Goal: Task Accomplishment & Management: Use online tool/utility

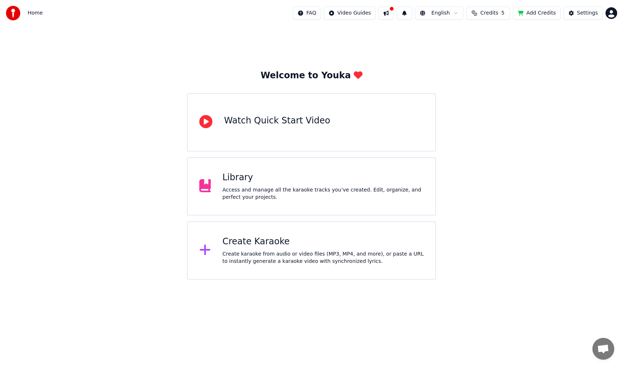
click at [354, 192] on div "Access and manage all the karaoke tracks you’ve created. Edit, organize, and pe…" at bounding box center [322, 193] width 201 height 15
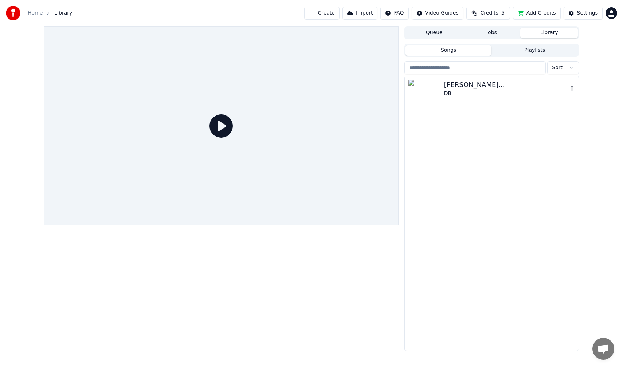
click at [472, 86] on div "[PERSON_NAME]..." at bounding box center [506, 85] width 124 height 10
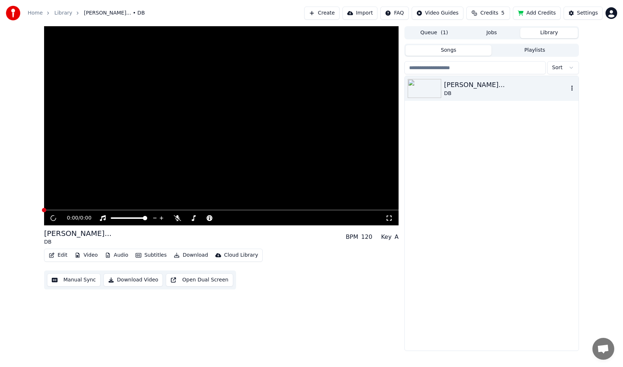
click at [472, 86] on div "[PERSON_NAME]..." at bounding box center [506, 85] width 124 height 10
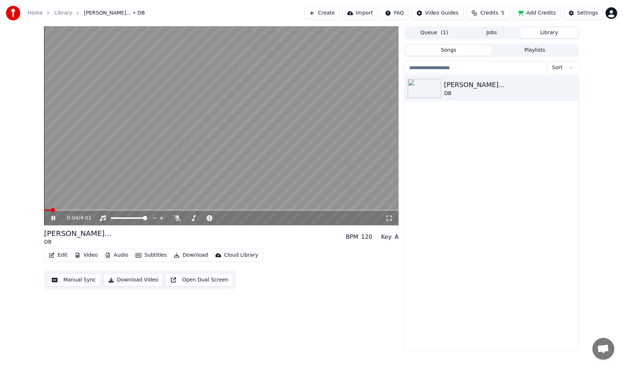
click at [77, 210] on span at bounding box center [221, 209] width 354 height 1
click at [52, 218] on icon at bounding box center [53, 218] width 4 height 4
click at [144, 255] on button "Subtitles" at bounding box center [151, 255] width 37 height 10
click at [297, 295] on div "0:24 / 4:01 [PERSON_NAME]... DB BPM 120 Key A Edit Video Audio Subtitles Downlo…" at bounding box center [221, 188] width 354 height 325
click at [79, 279] on button "Manual Sync" at bounding box center [74, 279] width 54 height 13
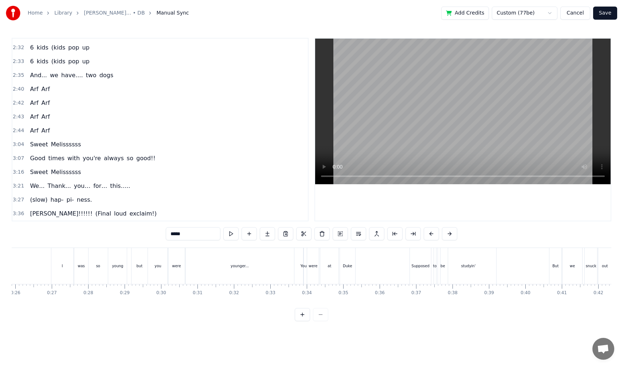
scroll to position [0, 943]
click at [418, 268] on div "Supposed" at bounding box center [420, 265] width 18 height 5
type input "********"
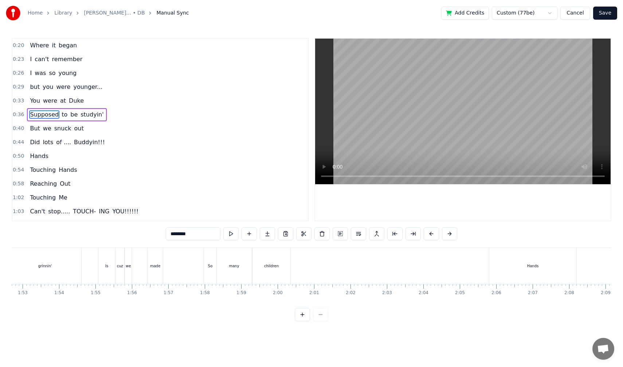
scroll to position [0, 4104]
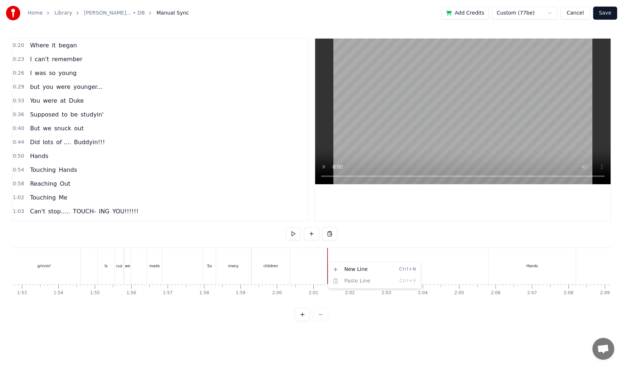
click at [312, 264] on html "Home Library [PERSON_NAME]... • DB Manual Sync Add Credits Custom (77be) Cancel…" at bounding box center [311, 166] width 623 height 333
click at [313, 269] on div at bounding box center [306, 266] width 8797 height 36
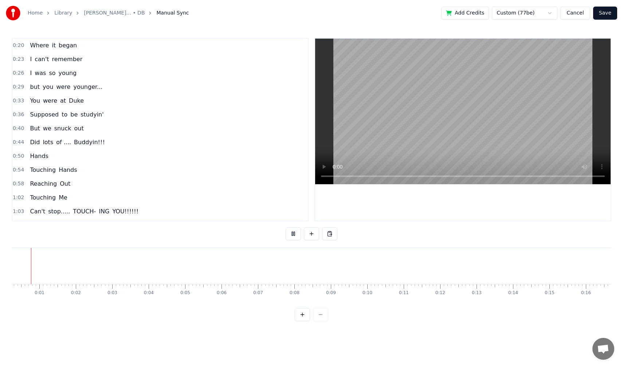
scroll to position [0, 0]
click at [114, 218] on div "0:20 Where it began 0:23 I can't remember 0:26 I was so young 0:29 but you were…" at bounding box center [311, 129] width 599 height 183
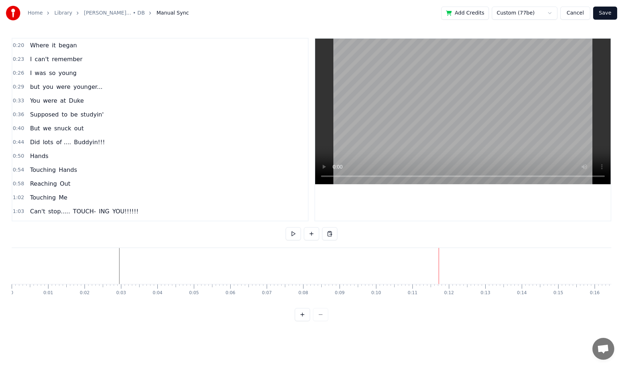
click at [326, 175] on video at bounding box center [462, 112] width 295 height 146
click at [292, 229] on button at bounding box center [292, 233] width 15 height 13
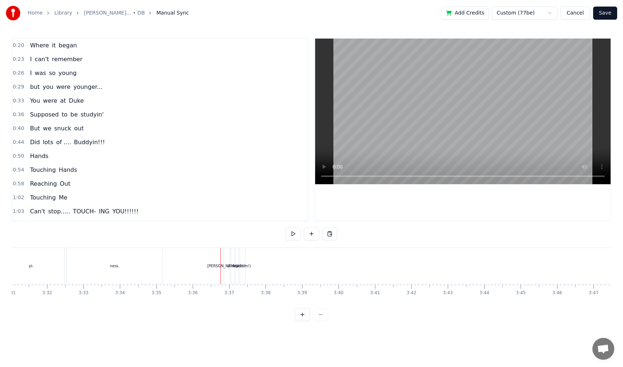
click at [117, 277] on div "ness." at bounding box center [115, 266] width 96 height 36
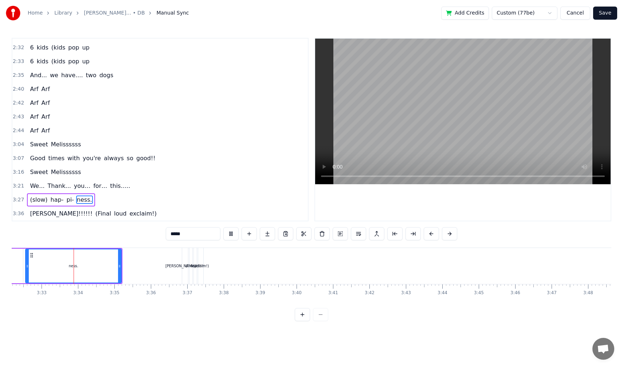
scroll to position [0, 7727]
